Goal: Task Accomplishment & Management: Manage account settings

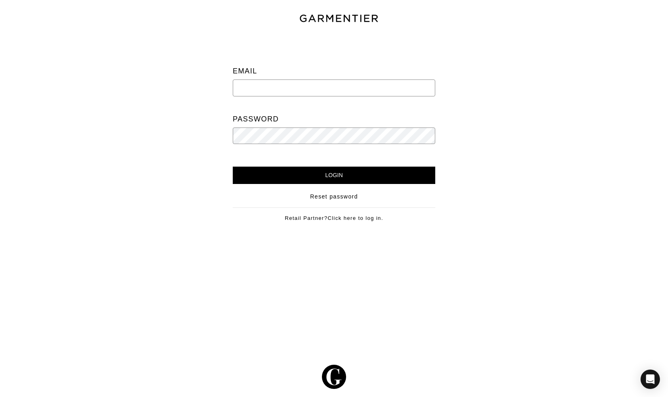
click at [275, 92] on input "email" at bounding box center [334, 87] width 203 height 17
type input "nickroymagic@gmail.com"
click at [334, 173] on input "Login" at bounding box center [334, 175] width 203 height 17
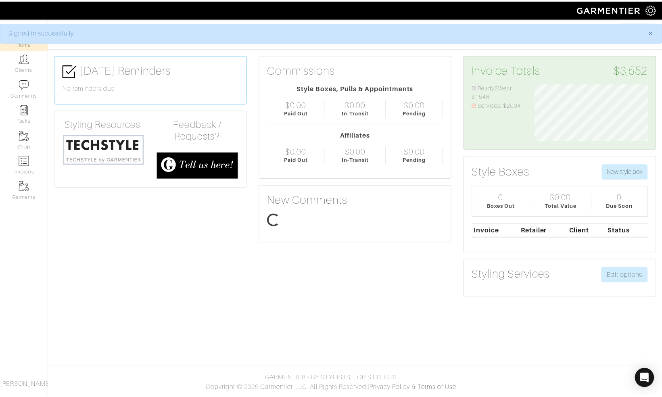
scroll to position [57, 126]
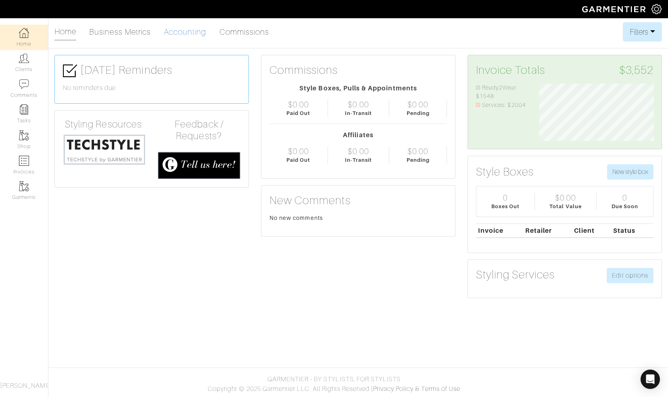
click at [186, 31] on link "Accounting" at bounding box center [185, 32] width 43 height 16
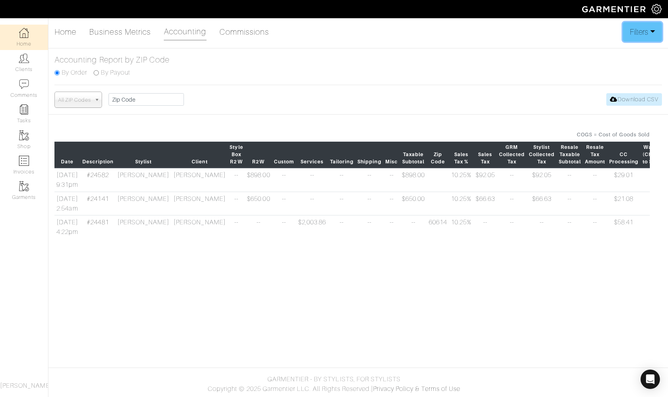
click at [648, 27] on button "Filters" at bounding box center [642, 31] width 39 height 19
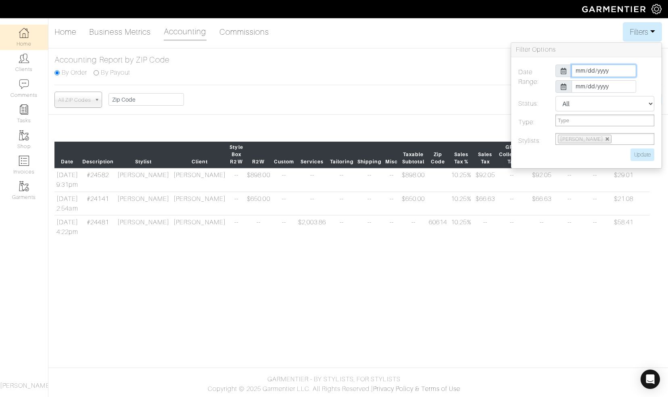
click at [617, 72] on input "[DATE]" at bounding box center [604, 71] width 65 height 13
click at [579, 84] on th "«" at bounding box center [578, 84] width 10 height 10
click at [635, 106] on td "1" at bounding box center [636, 105] width 9 height 10
type input "[DATE]"
click at [529, 93] on label "Date Range:" at bounding box center [530, 80] width 37 height 31
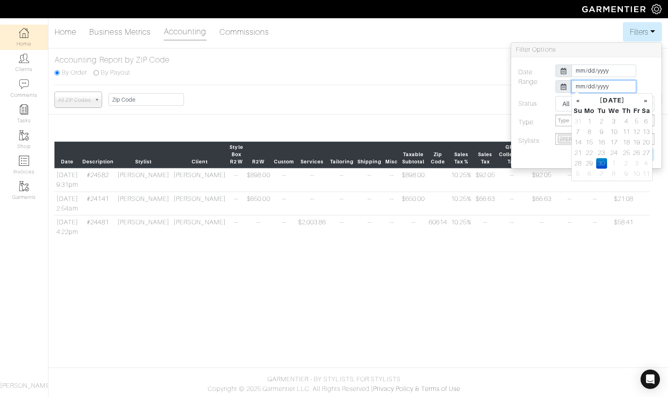
click at [619, 86] on input "[DATE]" at bounding box center [604, 86] width 65 height 13
click at [576, 99] on th "«" at bounding box center [578, 100] width 10 height 10
click at [579, 172] on td "31" at bounding box center [578, 174] width 10 height 10
type input "[DATE]"
click at [642, 152] on input "Update" at bounding box center [643, 154] width 24 height 13
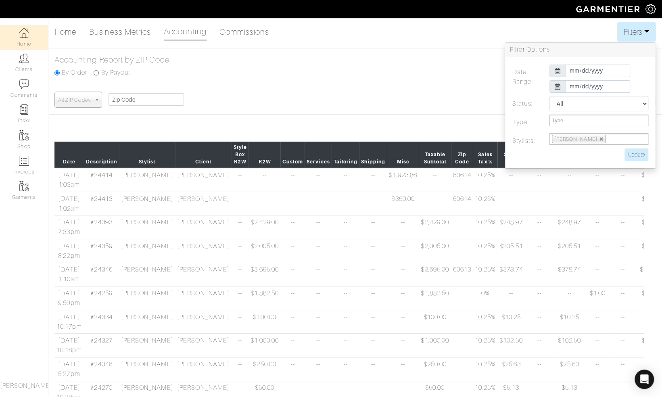
click at [287, 105] on div "All ZIP Codes 60625 60606 60602 60654 60630 60613 60043 60610 60060 48073 60642…" at bounding box center [355, 100] width 602 height 16
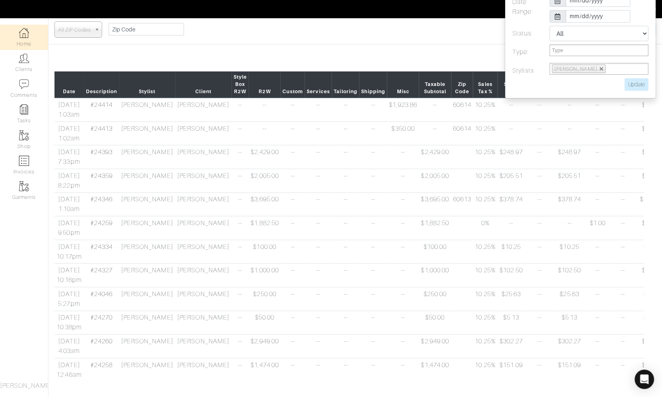
scroll to position [30, 0]
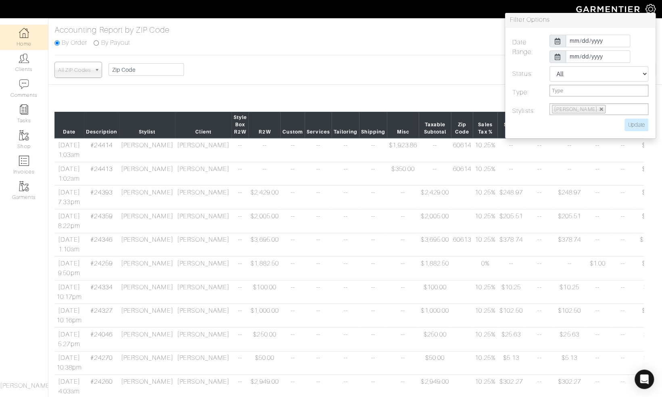
click at [412, 68] on div "All ZIP Codes 60625 60606 60602 60654 60630 60613 60043 60610 60060 48073 60642…" at bounding box center [355, 70] width 602 height 16
click at [636, 125] on input "Update" at bounding box center [637, 125] width 24 height 13
type input "Update"
click at [602, 76] on select "All Pending Paid Complete Failed N/A" at bounding box center [598, 73] width 99 height 15
select select "paid"
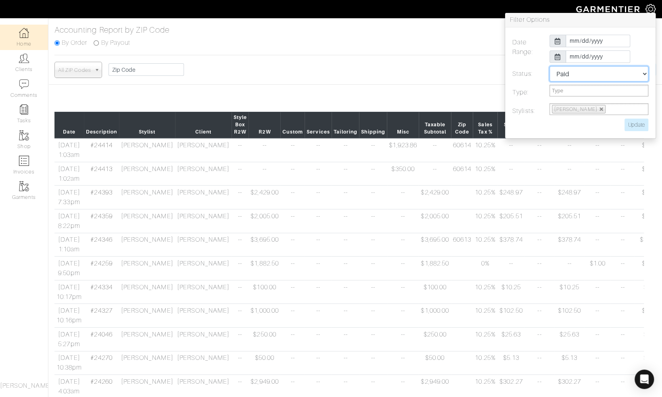
click at [549, 66] on select "All Pending Paid Complete Failed N/A" at bounding box center [598, 73] width 99 height 15
click at [634, 127] on input "Update" at bounding box center [637, 125] width 24 height 13
type input "Update"
click at [567, 93] on input "text" at bounding box center [562, 91] width 21 height 10
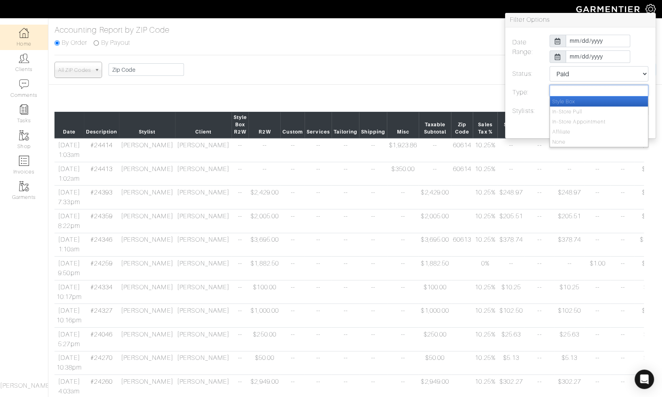
click at [562, 90] on input "text" at bounding box center [562, 91] width 21 height 10
type input "Type"
click at [442, 88] on div "Home Business Metrics Accounting Commissions Filters Filter Options Date Range:…" at bounding box center [331, 210] width 662 height 436
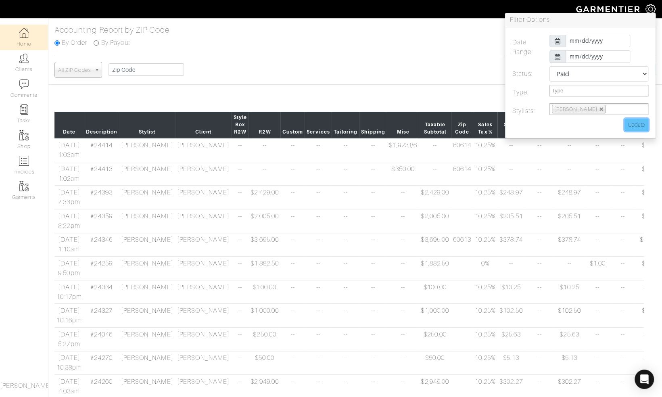
click at [635, 125] on input "Update" at bounding box center [637, 125] width 24 height 13
type input "Update"
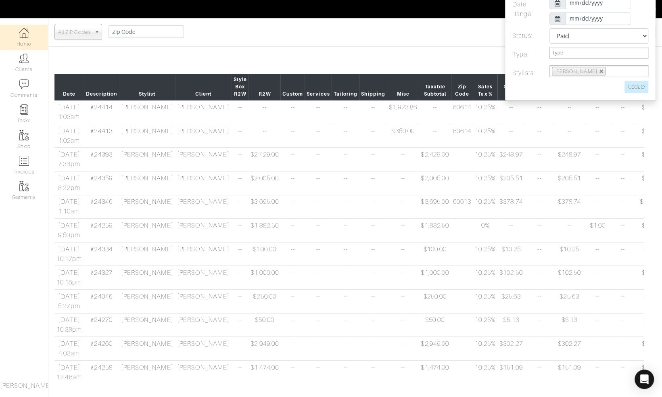
scroll to position [0, 0]
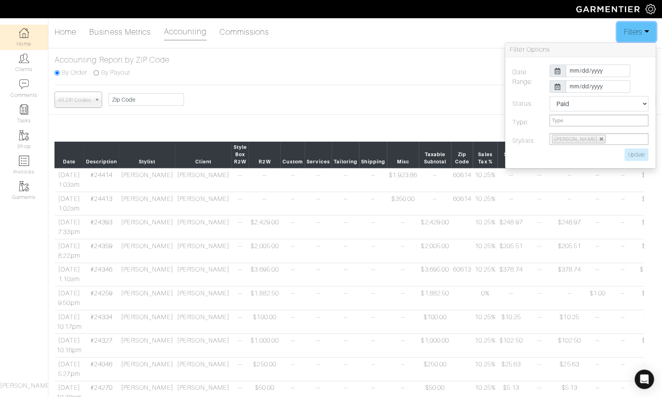
click at [649, 32] on button "Filters" at bounding box center [636, 31] width 39 height 19
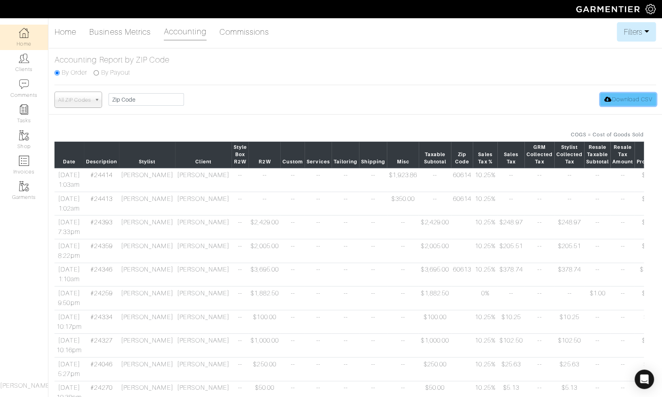
click at [622, 100] on link "Download CSV" at bounding box center [628, 99] width 56 height 13
